Goal: Find specific page/section: Find specific page/section

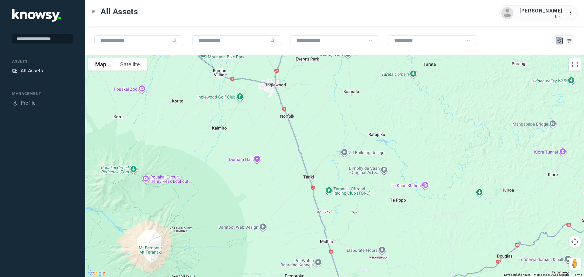
click at [33, 70] on div "All Assets" at bounding box center [32, 70] width 22 height 7
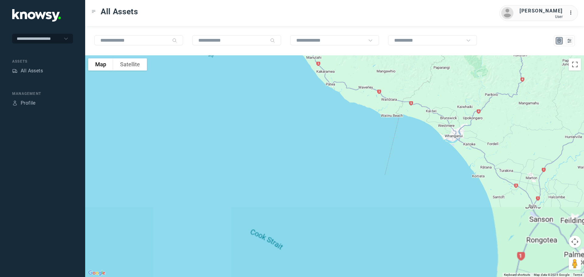
drag, startPoint x: 328, startPoint y: 94, endPoint x: 343, endPoint y: 201, distance: 108.1
click at [337, 216] on div at bounding box center [334, 166] width 499 height 222
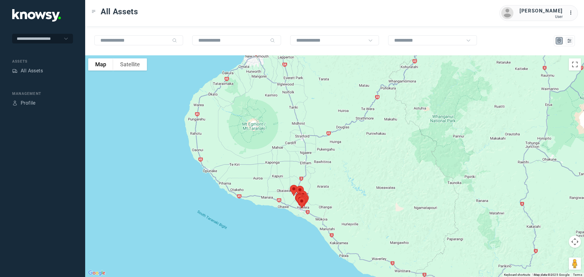
drag, startPoint x: 347, startPoint y: 158, endPoint x: 340, endPoint y: 193, distance: 35.3
click at [340, 193] on div at bounding box center [334, 166] width 499 height 222
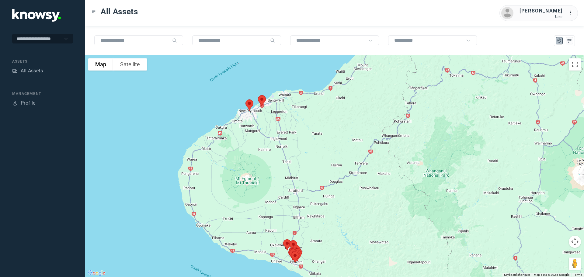
drag, startPoint x: 280, startPoint y: 145, endPoint x: 314, endPoint y: 188, distance: 55.5
click at [314, 188] on div at bounding box center [334, 166] width 499 height 222
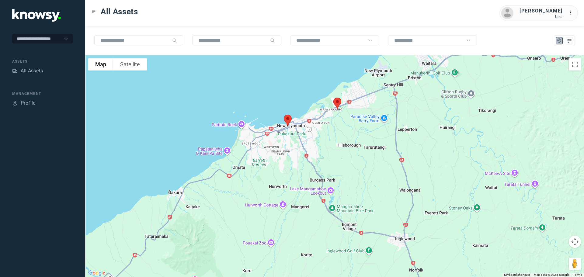
drag, startPoint x: 293, startPoint y: 116, endPoint x: 349, endPoint y: 157, distance: 69.3
click at [351, 156] on div at bounding box center [334, 166] width 499 height 222
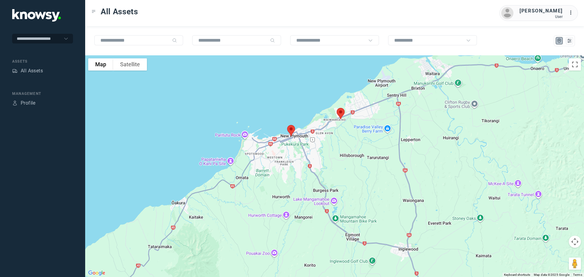
drag, startPoint x: 327, startPoint y: 152, endPoint x: 338, endPoint y: 175, distance: 25.0
click at [338, 175] on div at bounding box center [334, 166] width 499 height 222
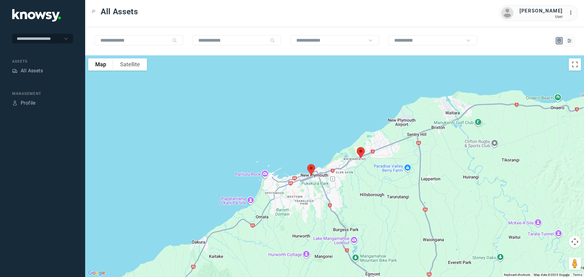
click at [311, 170] on img at bounding box center [311, 170] width 13 height 16
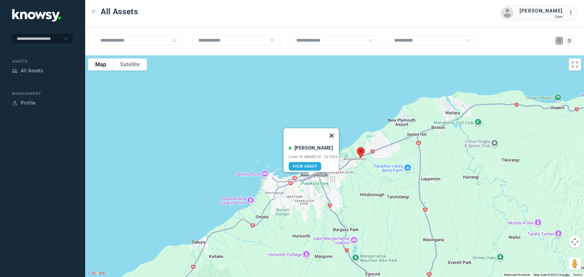
click at [333, 131] on button "Close" at bounding box center [331, 135] width 15 height 15
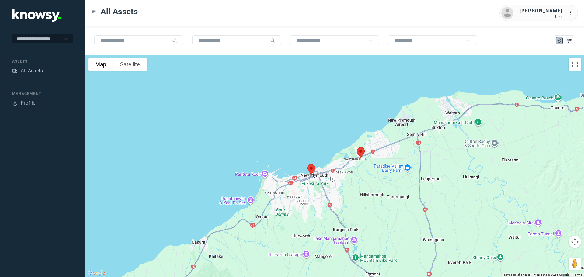
click at [361, 151] on img at bounding box center [360, 153] width 13 height 16
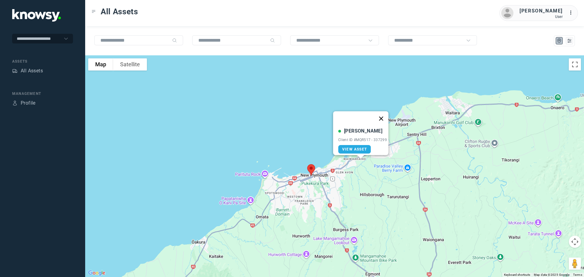
click at [381, 114] on button "Close" at bounding box center [381, 118] width 15 height 15
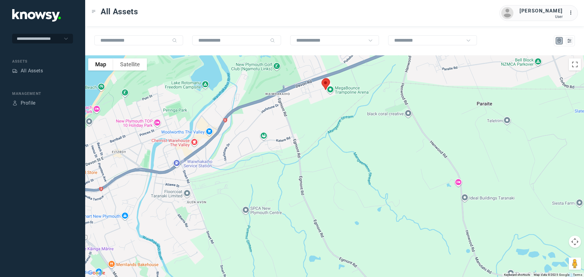
drag, startPoint x: 330, startPoint y: 115, endPoint x: 327, endPoint y: 130, distance: 14.8
click at [327, 130] on div "To navigate, press the arrow keys." at bounding box center [334, 166] width 499 height 222
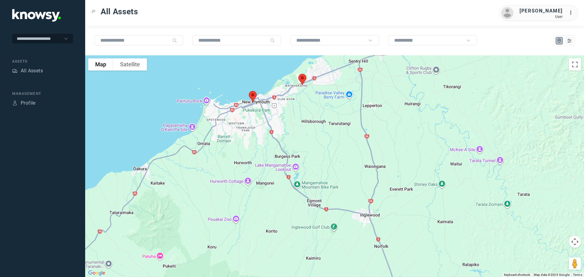
drag, startPoint x: 298, startPoint y: 146, endPoint x: 289, endPoint y: 120, distance: 28.0
click at [289, 120] on div at bounding box center [334, 166] width 499 height 222
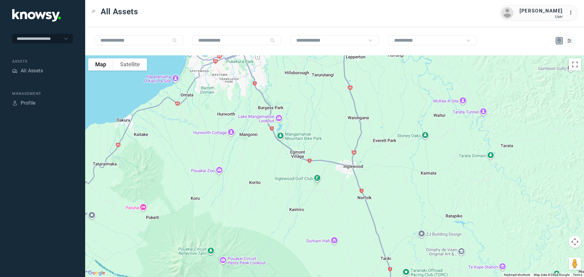
drag, startPoint x: 309, startPoint y: 171, endPoint x: 295, endPoint y: 113, distance: 60.2
click at [295, 113] on div at bounding box center [334, 166] width 499 height 222
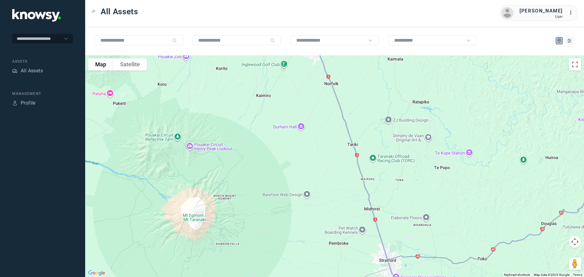
drag, startPoint x: 315, startPoint y: 151, endPoint x: 298, endPoint y: 106, distance: 47.1
click at [299, 101] on div at bounding box center [334, 166] width 499 height 222
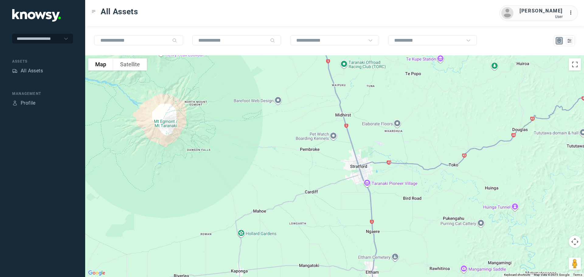
drag, startPoint x: 302, startPoint y: 108, endPoint x: 284, endPoint y: 71, distance: 40.6
click at [293, 89] on div at bounding box center [334, 166] width 499 height 222
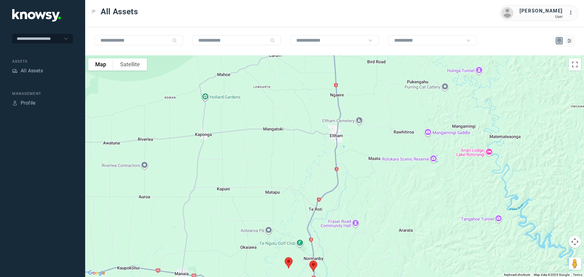
drag, startPoint x: 319, startPoint y: 167, endPoint x: 306, endPoint y: 84, distance: 83.7
click at [306, 84] on div at bounding box center [334, 166] width 499 height 222
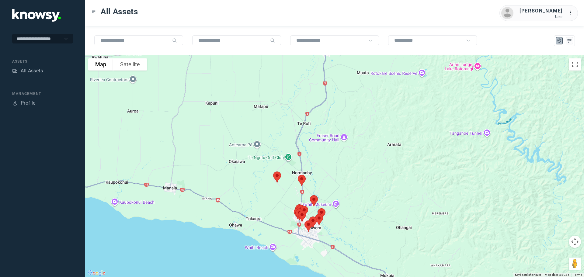
drag, startPoint x: 315, startPoint y: 161, endPoint x: 327, endPoint y: 121, distance: 41.7
click at [328, 123] on div at bounding box center [334, 166] width 499 height 222
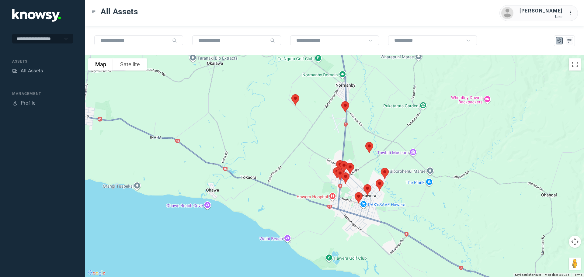
click at [295, 100] on img at bounding box center [295, 100] width 13 height 16
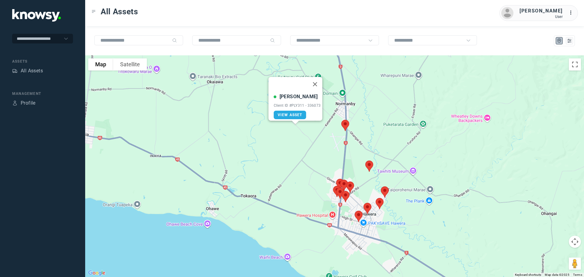
click at [345, 123] on img at bounding box center [345, 125] width 13 height 16
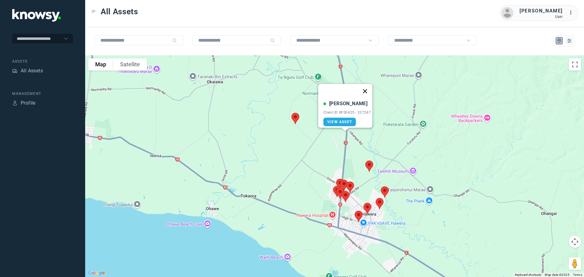
click at [367, 87] on button "Close" at bounding box center [365, 91] width 15 height 15
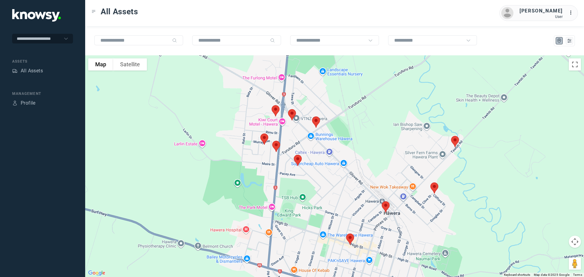
drag, startPoint x: 357, startPoint y: 175, endPoint x: 356, endPoint y: 93, distance: 81.9
click at [356, 93] on div at bounding box center [334, 166] width 499 height 222
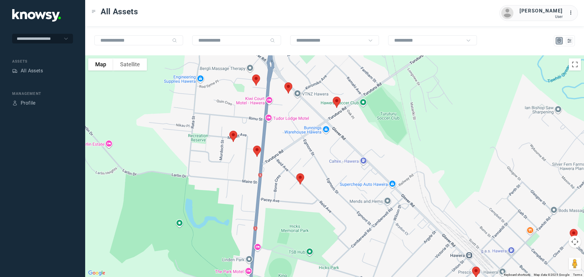
click at [301, 180] on img at bounding box center [300, 179] width 13 height 16
click at [321, 142] on button "Close" at bounding box center [320, 145] width 15 height 15
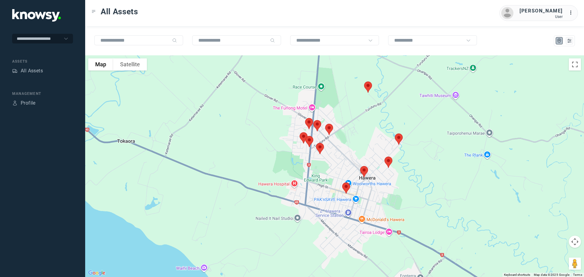
click at [398, 140] on img at bounding box center [398, 139] width 13 height 16
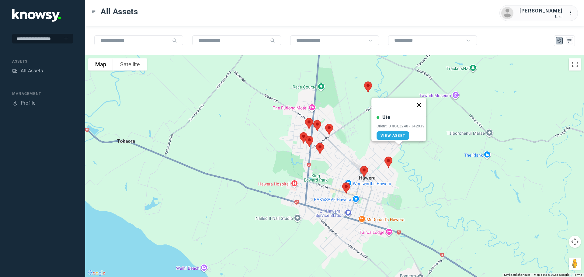
click at [420, 103] on button "Close" at bounding box center [419, 105] width 15 height 15
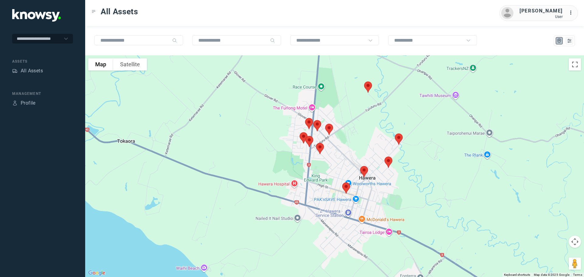
click at [388, 163] on img at bounding box center [388, 162] width 13 height 16
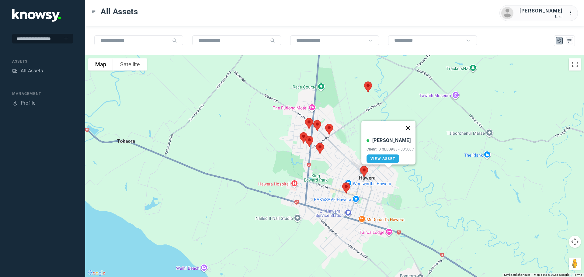
click at [410, 126] on button "Close" at bounding box center [408, 128] width 15 height 15
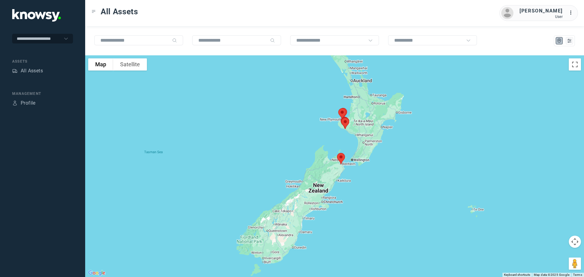
drag, startPoint x: 299, startPoint y: 205, endPoint x: 344, endPoint y: 186, distance: 48.3
click at [344, 186] on div at bounding box center [334, 166] width 499 height 222
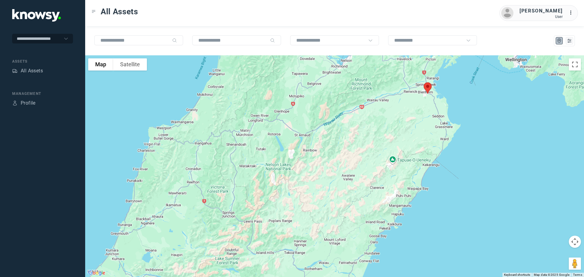
drag, startPoint x: 403, startPoint y: 117, endPoint x: 376, endPoint y: 142, distance: 36.8
click at [378, 142] on div at bounding box center [334, 166] width 499 height 222
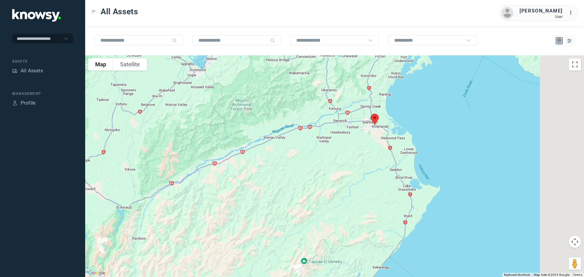
drag, startPoint x: 392, startPoint y: 115, endPoint x: 321, endPoint y: 161, distance: 84.4
click at [321, 161] on div at bounding box center [334, 166] width 499 height 222
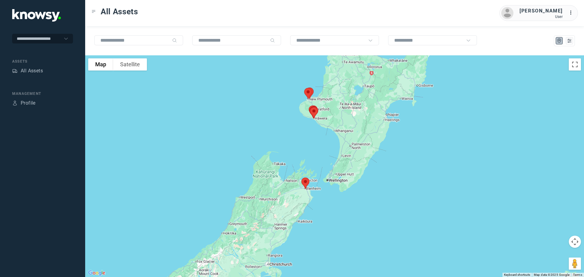
drag, startPoint x: 316, startPoint y: 112, endPoint x: 304, endPoint y: 193, distance: 81.8
click at [304, 193] on div at bounding box center [334, 166] width 499 height 222
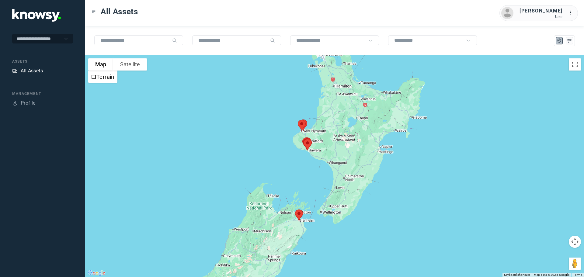
click at [39, 68] on div "All Assets" at bounding box center [32, 70] width 22 height 7
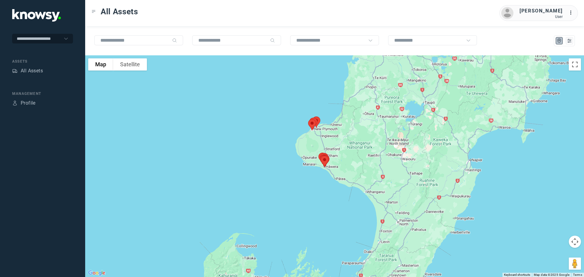
drag, startPoint x: 346, startPoint y: 133, endPoint x: 323, endPoint y: 189, distance: 60.3
click at [325, 189] on div at bounding box center [334, 166] width 499 height 222
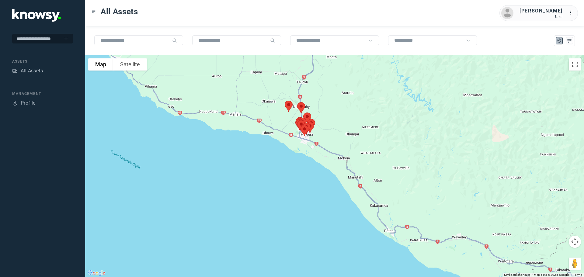
drag, startPoint x: 330, startPoint y: 141, endPoint x: 332, endPoint y: 156, distance: 15.1
click at [334, 152] on div at bounding box center [334, 166] width 499 height 222
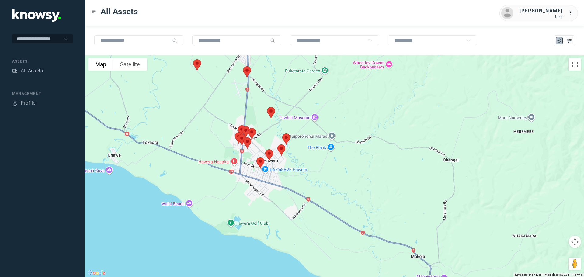
drag, startPoint x: 314, startPoint y: 127, endPoint x: 335, endPoint y: 170, distance: 48.0
click at [335, 170] on div at bounding box center [334, 166] width 499 height 222
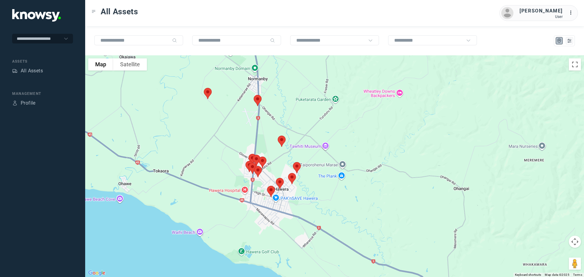
click at [257, 101] on img at bounding box center [257, 100] width 13 height 16
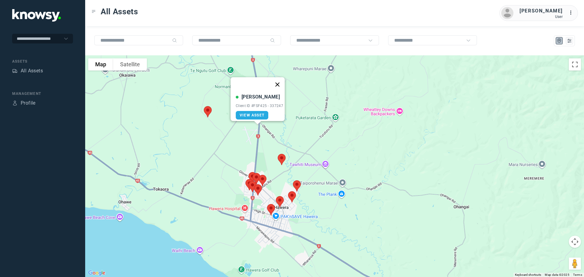
click at [278, 80] on button "Close" at bounding box center [277, 84] width 15 height 15
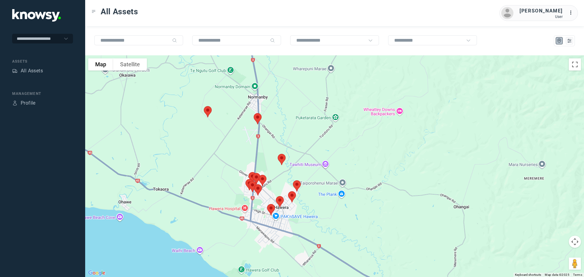
click at [292, 196] on img at bounding box center [292, 197] width 13 height 16
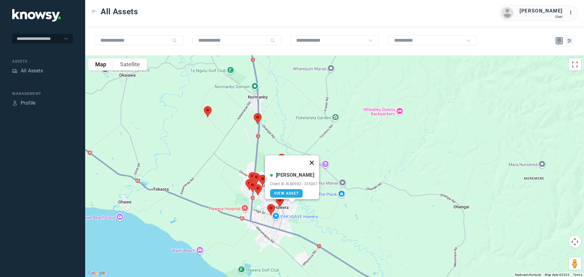
click at [314, 159] on button "Close" at bounding box center [312, 162] width 15 height 15
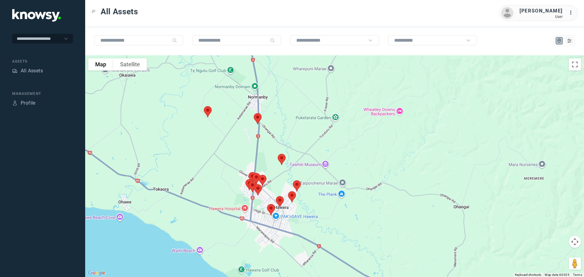
click at [280, 200] on img at bounding box center [280, 202] width 13 height 16
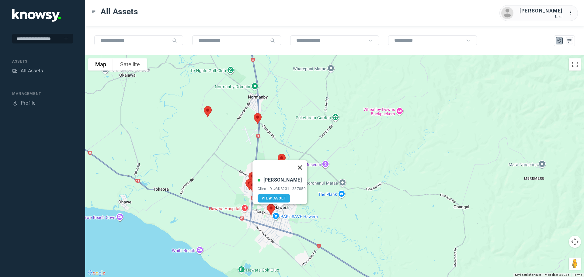
click at [302, 164] on button "Close" at bounding box center [300, 167] width 15 height 15
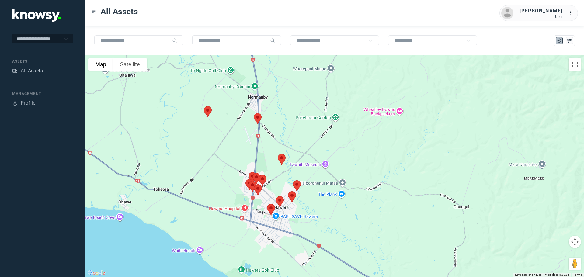
click at [271, 205] on img at bounding box center [271, 210] width 13 height 16
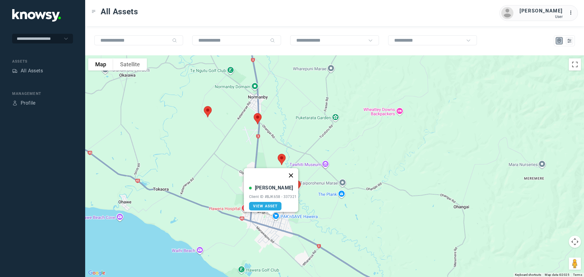
click at [294, 173] on button "Close" at bounding box center [291, 175] width 15 height 15
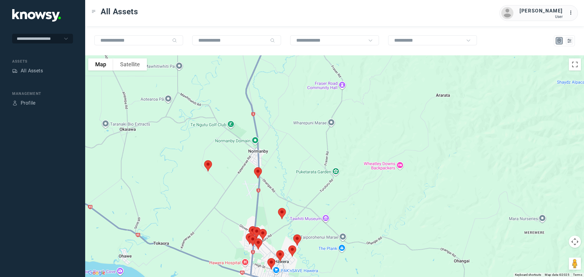
drag, startPoint x: 313, startPoint y: 150, endPoint x: 312, endPoint y: 207, distance: 56.6
click at [313, 207] on div at bounding box center [334, 166] width 499 height 222
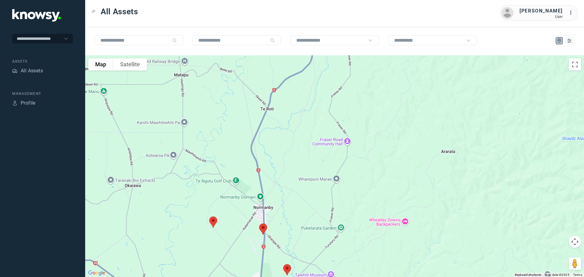
drag, startPoint x: 286, startPoint y: 159, endPoint x: 292, endPoint y: 223, distance: 64.2
click at [293, 223] on div at bounding box center [334, 166] width 499 height 222
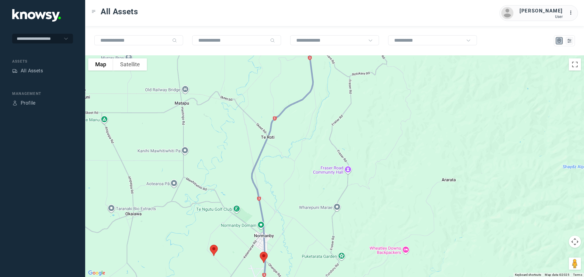
drag, startPoint x: 298, startPoint y: 173, endPoint x: 282, endPoint y: 229, distance: 58.2
click at [282, 229] on div at bounding box center [334, 166] width 499 height 222
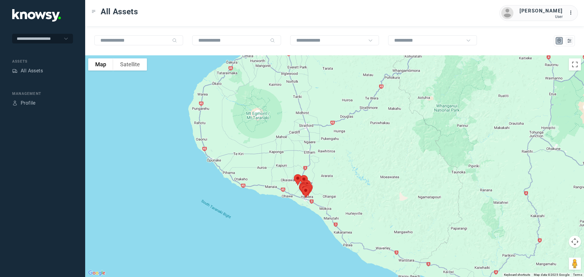
drag, startPoint x: 333, startPoint y: 167, endPoint x: 328, endPoint y: 179, distance: 12.8
click at [328, 179] on div at bounding box center [334, 166] width 499 height 222
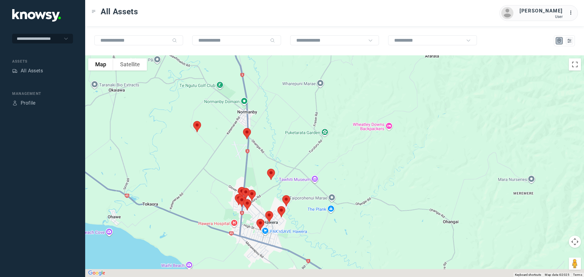
drag, startPoint x: 270, startPoint y: 217, endPoint x: 342, endPoint y: 133, distance: 109.6
click at [342, 133] on div at bounding box center [334, 166] width 499 height 222
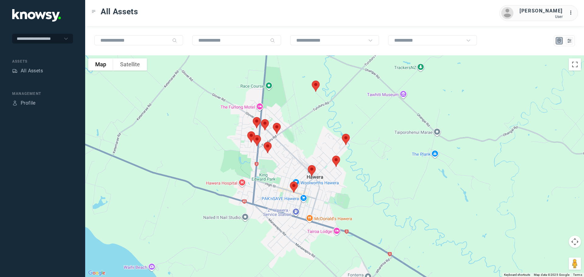
drag, startPoint x: 321, startPoint y: 168, endPoint x: 378, endPoint y: 129, distance: 68.9
click at [379, 128] on div at bounding box center [334, 166] width 499 height 222
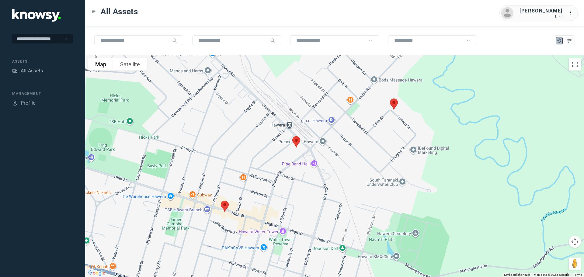
drag, startPoint x: 312, startPoint y: 143, endPoint x: 353, endPoint y: 88, distance: 68.9
click at [357, 85] on div at bounding box center [334, 166] width 499 height 222
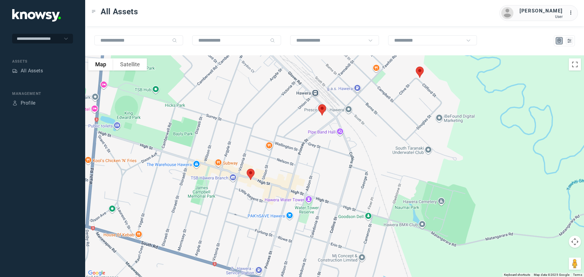
click at [251, 174] on img at bounding box center [250, 174] width 13 height 16
click at [271, 135] on button "Close" at bounding box center [270, 140] width 15 height 15
click at [324, 109] on img at bounding box center [322, 110] width 13 height 16
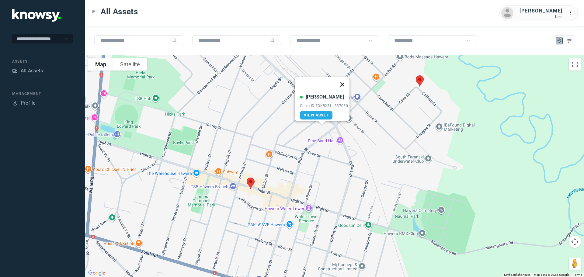
click at [343, 82] on button "Close" at bounding box center [342, 84] width 15 height 15
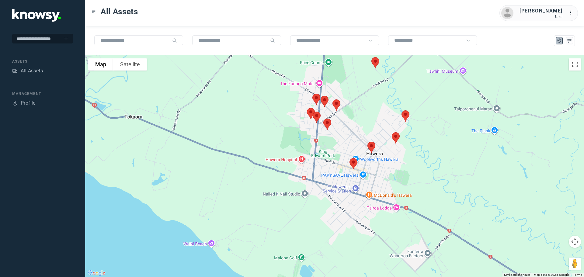
drag, startPoint x: 342, startPoint y: 124, endPoint x: 349, endPoint y: 165, distance: 41.4
click at [349, 165] on div at bounding box center [334, 166] width 499 height 222
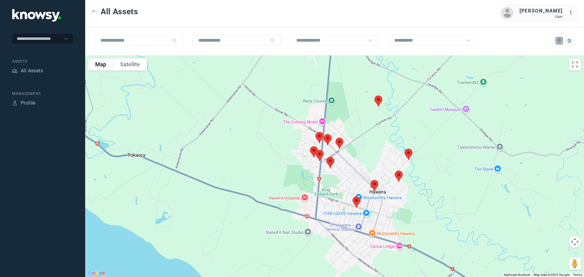
click at [380, 99] on img at bounding box center [378, 101] width 13 height 16
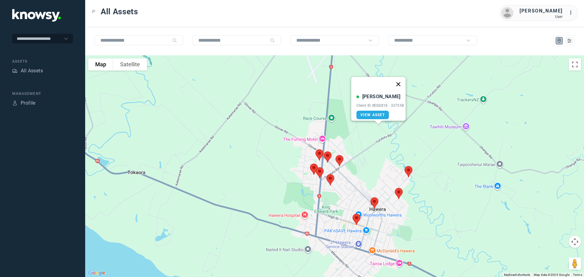
click at [402, 80] on button "Close" at bounding box center [398, 84] width 15 height 15
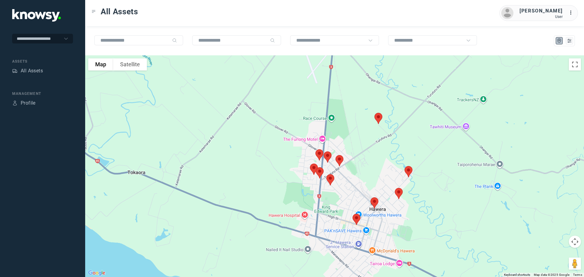
click at [328, 157] on img at bounding box center [327, 157] width 13 height 16
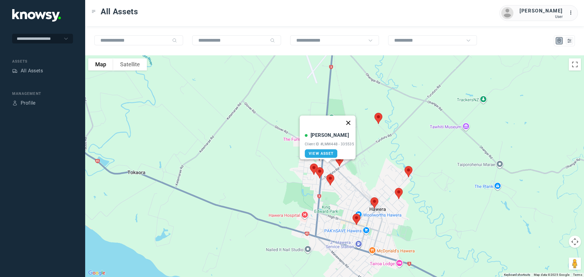
click at [350, 117] on button "Close" at bounding box center [348, 123] width 15 height 15
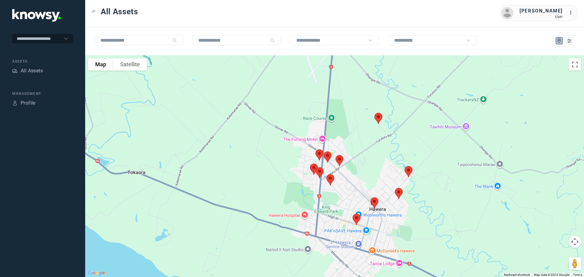
click at [329, 178] on img at bounding box center [330, 180] width 13 height 16
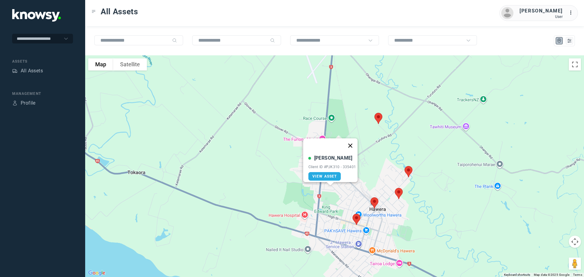
click at [352, 141] on button "Close" at bounding box center [350, 145] width 15 height 15
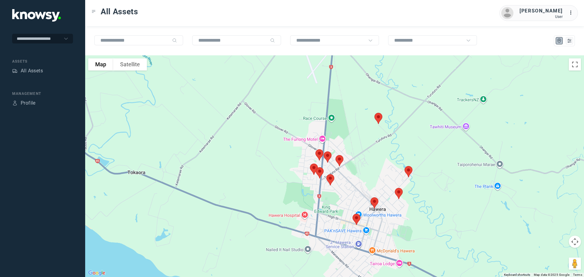
click at [320, 172] on img at bounding box center [319, 173] width 13 height 16
click at [341, 133] on button "Close" at bounding box center [339, 138] width 15 height 15
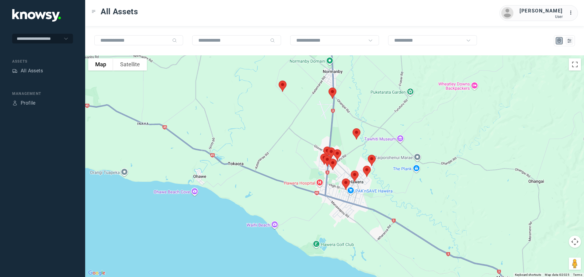
click at [284, 86] on img at bounding box center [282, 86] width 13 height 16
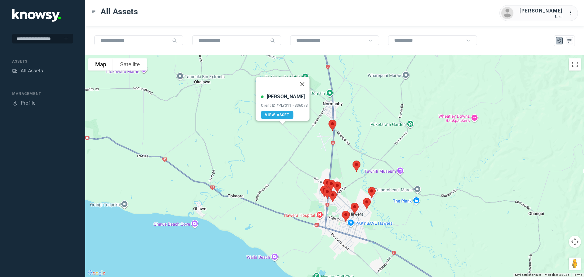
click at [281, 125] on img at bounding box center [282, 118] width 13 height 16
click at [302, 80] on button "Close" at bounding box center [302, 84] width 15 height 15
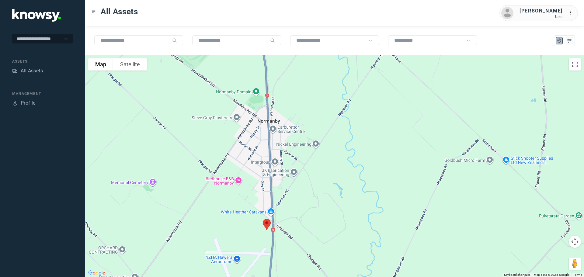
drag, startPoint x: 298, startPoint y: 168, endPoint x: 313, endPoint y: 205, distance: 40.2
click at [313, 205] on div at bounding box center [334, 166] width 499 height 222
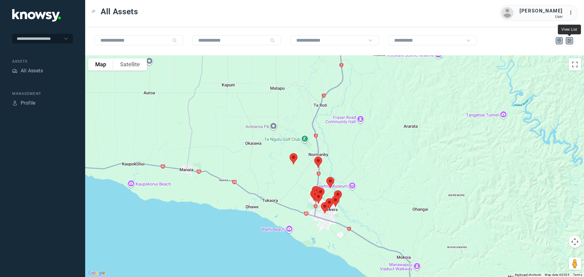
click at [567, 40] on icon "List" at bounding box center [569, 40] width 5 height 5
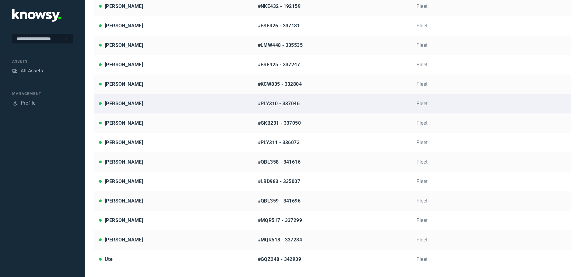
scroll to position [155, 0]
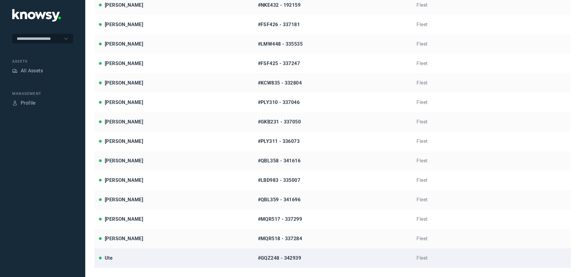
click at [271, 259] on div "#GQZ248 - 342939" at bounding box center [333, 258] width 150 height 7
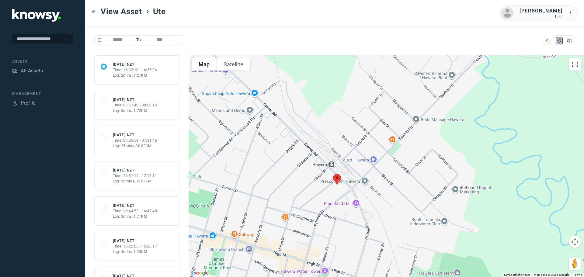
drag, startPoint x: 326, startPoint y: 232, endPoint x: 345, endPoint y: 187, distance: 49.5
click at [345, 187] on div at bounding box center [387, 166] width 396 height 222
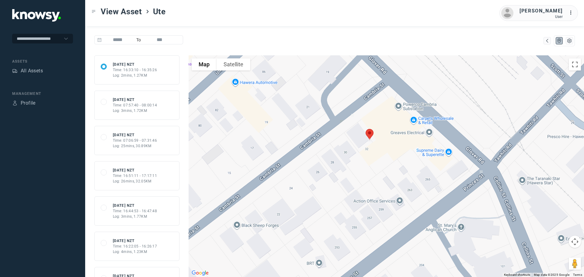
click at [372, 133] on img at bounding box center [369, 135] width 13 height 16
click at [394, 93] on button "Close" at bounding box center [389, 100] width 15 height 15
